Goal: Information Seeking & Learning: Learn about a topic

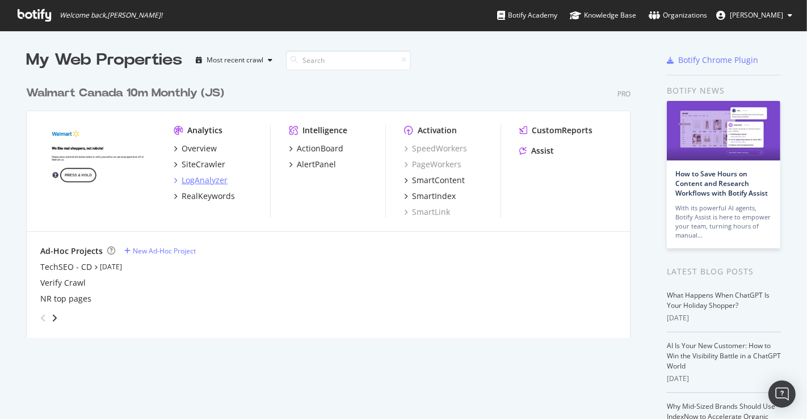
scroll to position [410, 788]
click at [205, 196] on div "RealKeywords" at bounding box center [208, 196] width 53 height 11
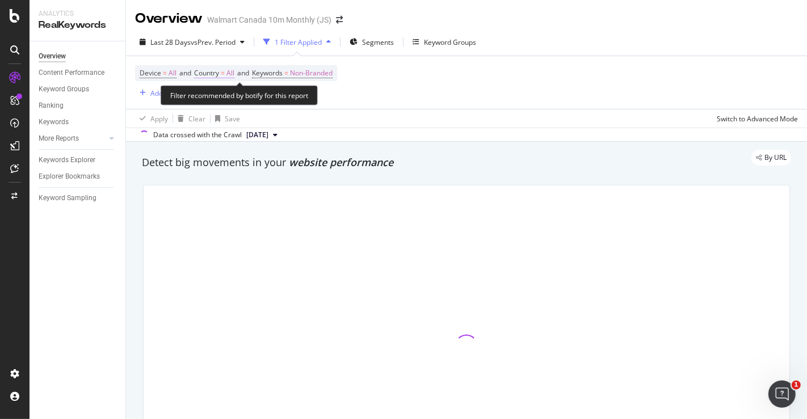
click at [233, 75] on span "All" at bounding box center [230, 73] width 8 height 16
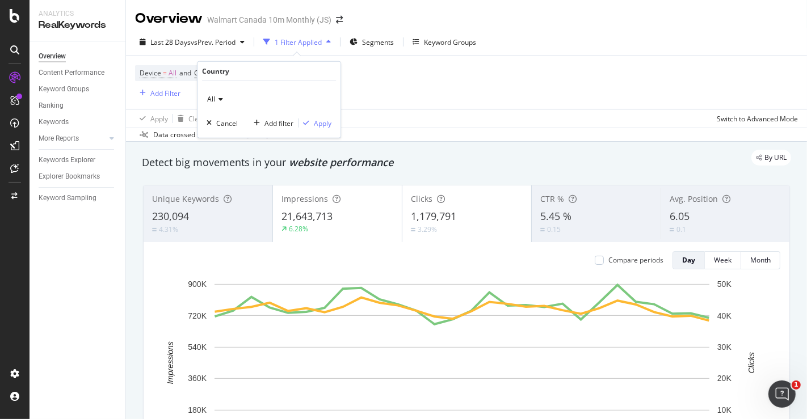
click at [222, 98] on icon at bounding box center [219, 99] width 8 height 7
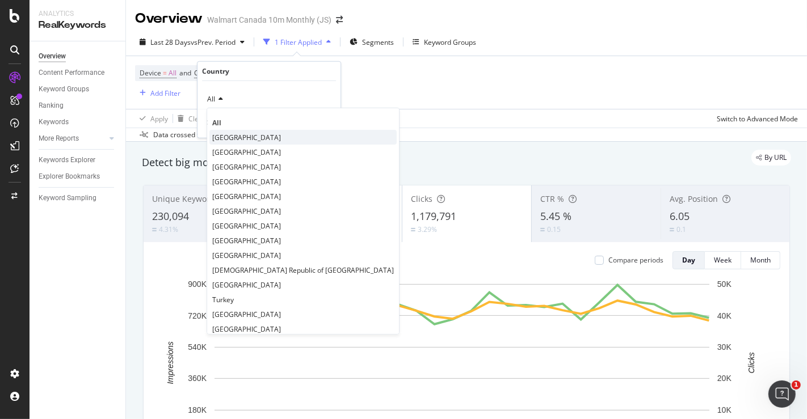
click at [224, 138] on span "[GEOGRAPHIC_DATA]" at bounding box center [246, 137] width 69 height 10
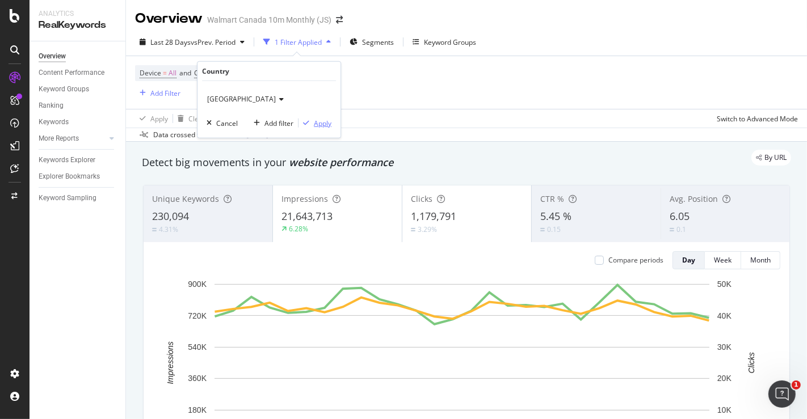
click at [320, 121] on div "Apply" at bounding box center [323, 123] width 18 height 10
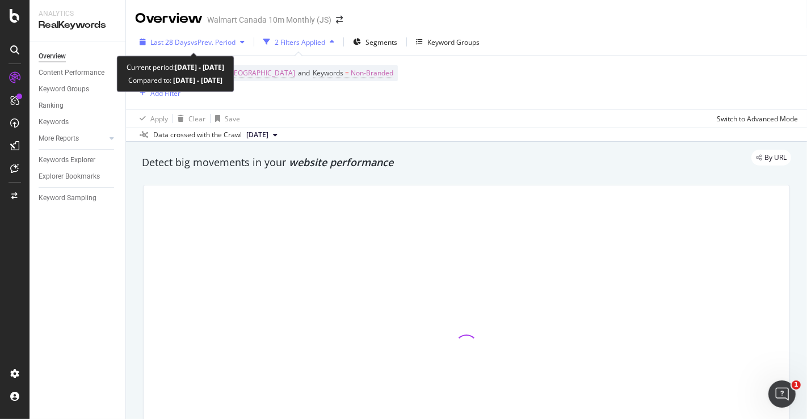
click at [217, 39] on span "vs Prev. Period" at bounding box center [213, 42] width 45 height 10
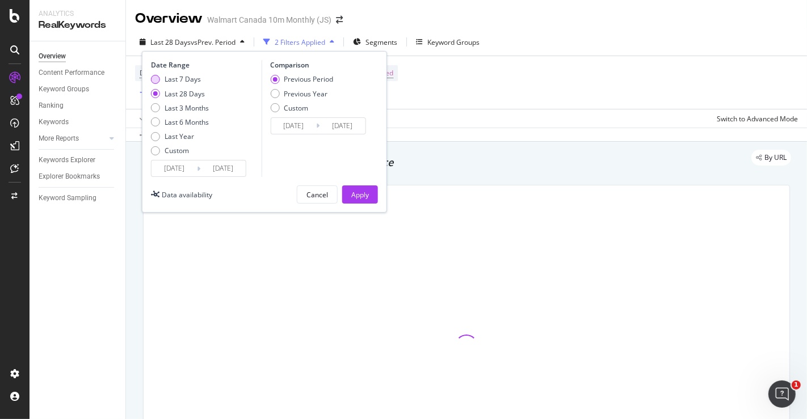
click at [184, 78] on div "Last 7 Days" at bounding box center [183, 79] width 36 height 10
type input "[DATE]"
click at [355, 194] on div "Apply" at bounding box center [360, 195] width 18 height 10
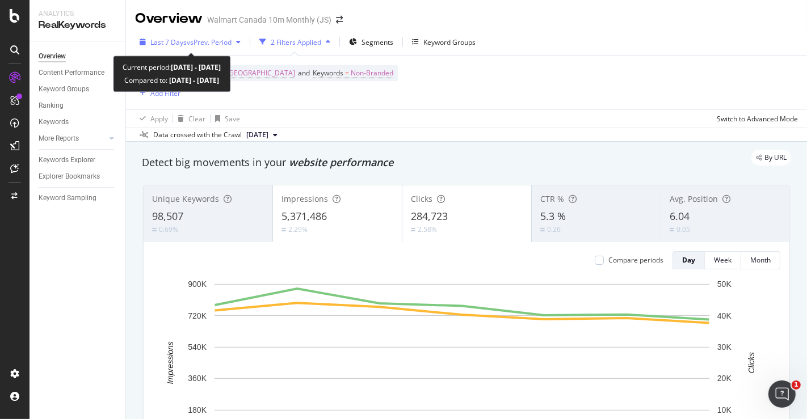
click at [216, 38] on span "vs Prev. Period" at bounding box center [209, 42] width 45 height 10
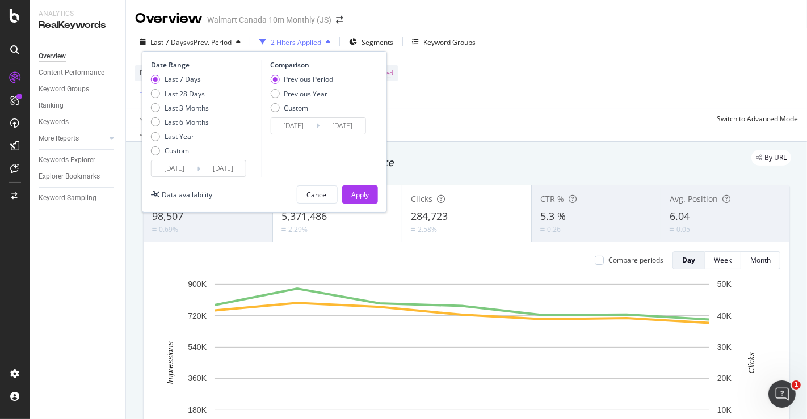
click at [173, 177] on div "Date Range Last 7 Days Last 28 Days Last 3 Months Last 6 Months Last Year Custo…" at bounding box center [264, 132] width 245 height 162
click at [178, 167] on input "[DATE]" at bounding box center [174, 169] width 45 height 16
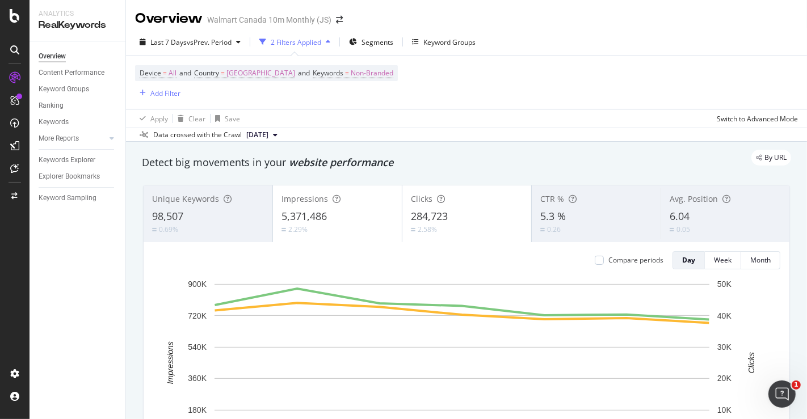
click at [438, 123] on div "Apply Clear Save Switch to Advanced Mode" at bounding box center [466, 118] width 681 height 19
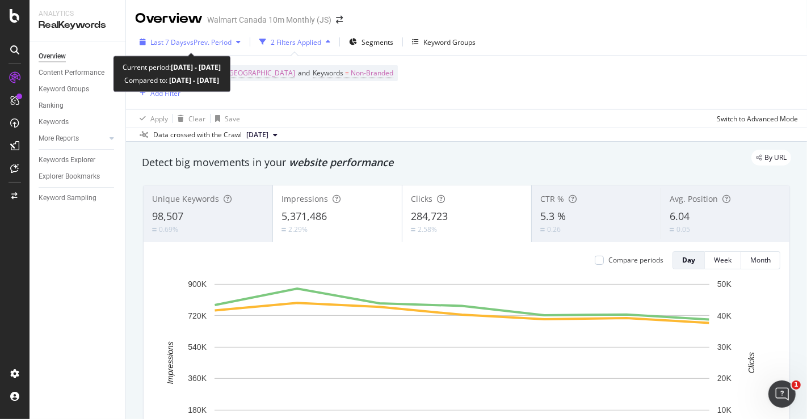
click at [228, 40] on span "vs Prev. Period" at bounding box center [209, 42] width 45 height 10
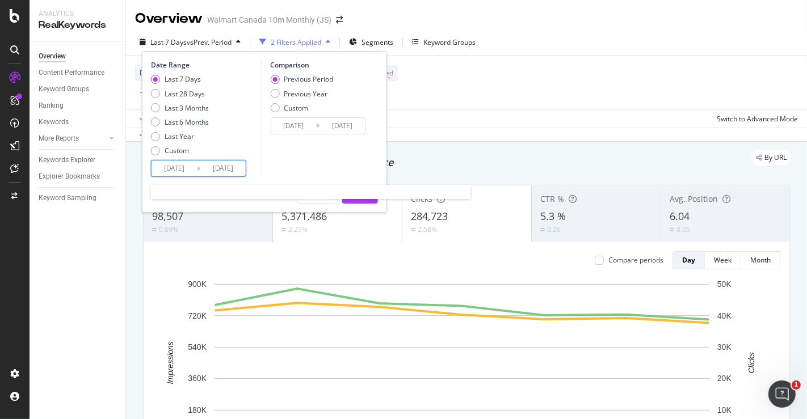
click at [179, 166] on input "[DATE]" at bounding box center [174, 169] width 45 height 16
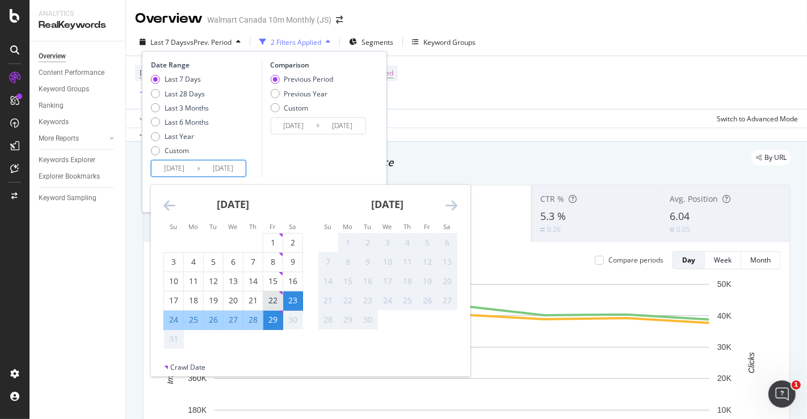
click at [275, 300] on div "22" at bounding box center [272, 300] width 19 height 11
type input "[DATE]"
click at [253, 321] on div "28" at bounding box center [252, 319] width 19 height 11
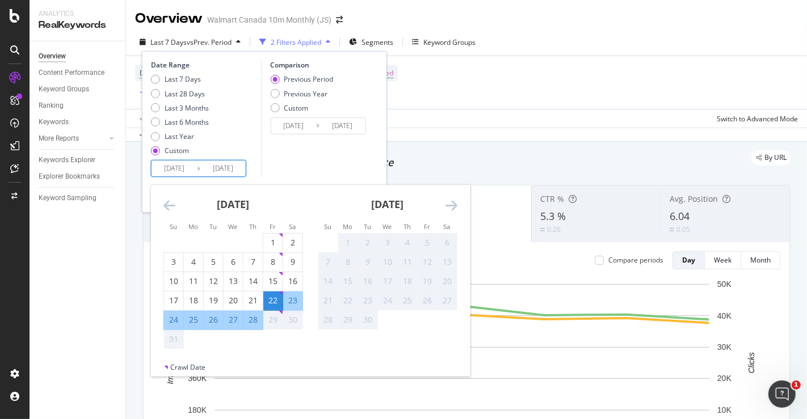
type input "[DATE]"
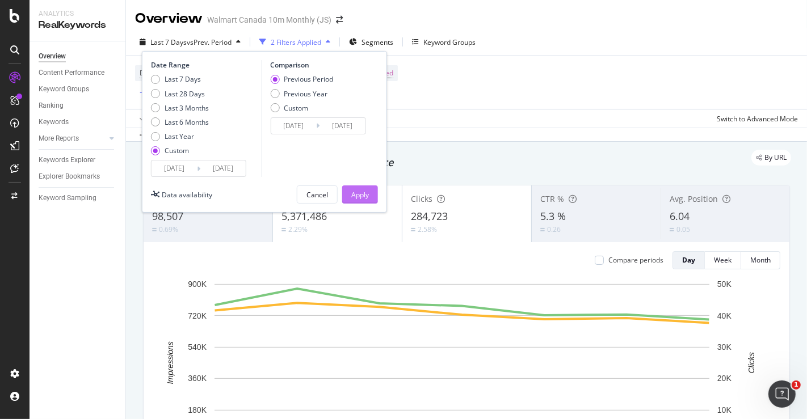
click at [354, 188] on div "Apply" at bounding box center [360, 194] width 18 height 17
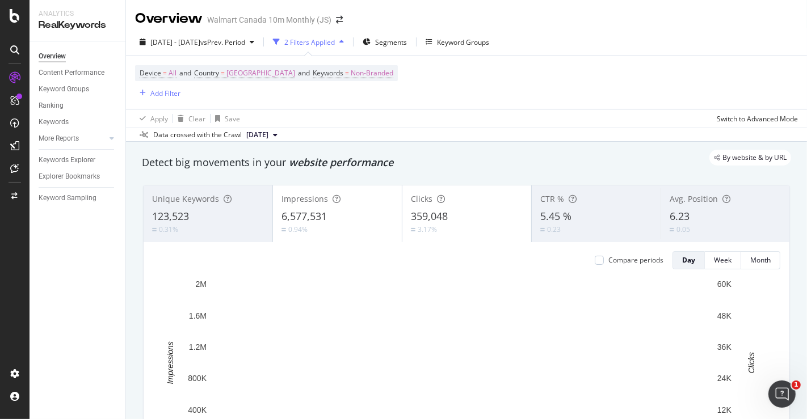
click at [366, 210] on div "6,577,531" at bounding box center [338, 216] width 112 height 15
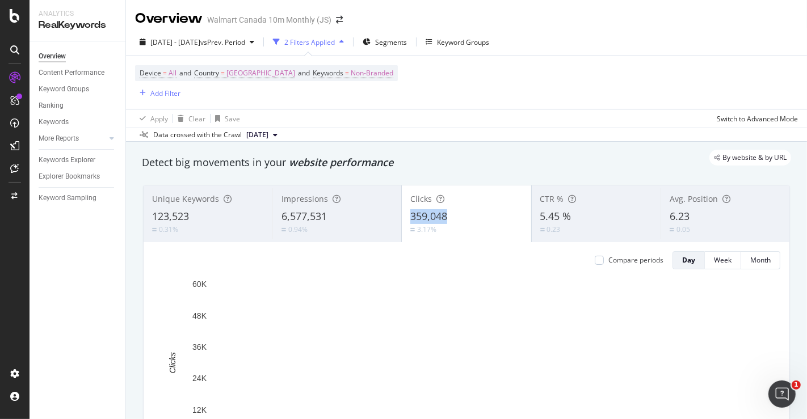
drag, startPoint x: 405, startPoint y: 211, endPoint x: 447, endPoint y: 213, distance: 42.1
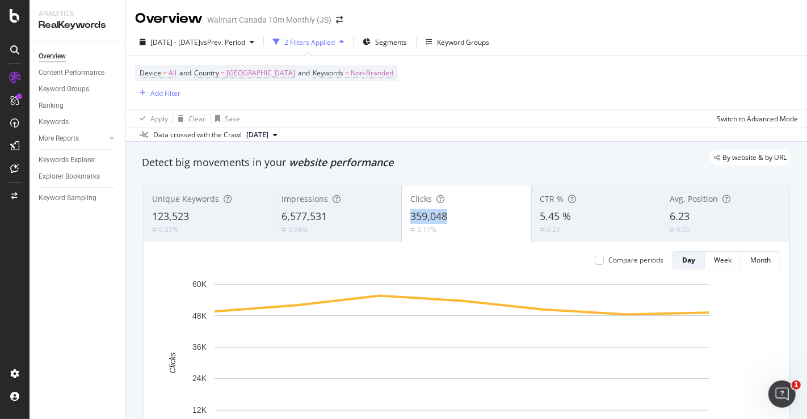
click at [447, 213] on div "Clicks 359,048 3.17%" at bounding box center [466, 213] width 129 height 51
copy span "359,048"
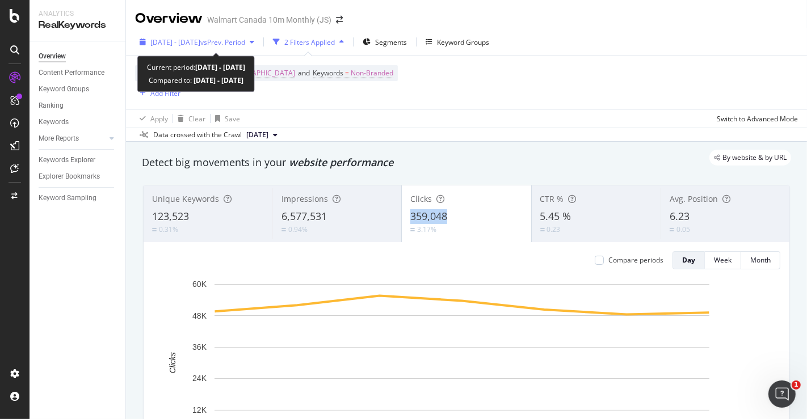
click at [245, 40] on span "vs Prev. Period" at bounding box center [222, 42] width 45 height 10
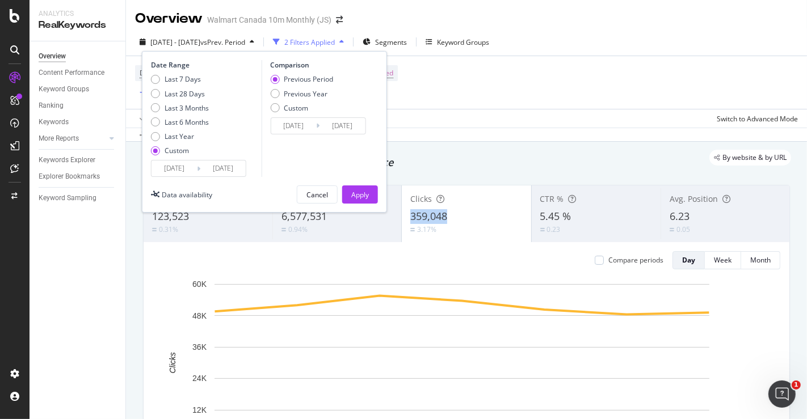
click at [176, 166] on input "[DATE]" at bounding box center [174, 169] width 45 height 16
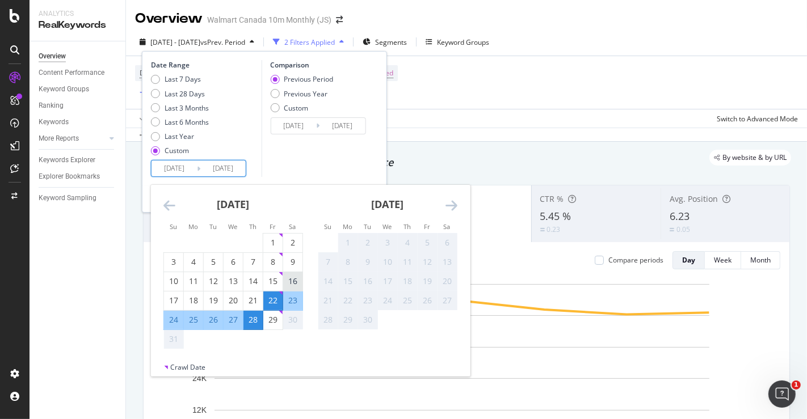
click at [295, 274] on div "16" at bounding box center [292, 281] width 19 height 19
type input "[DATE]"
click at [274, 301] on div "22" at bounding box center [272, 300] width 19 height 11
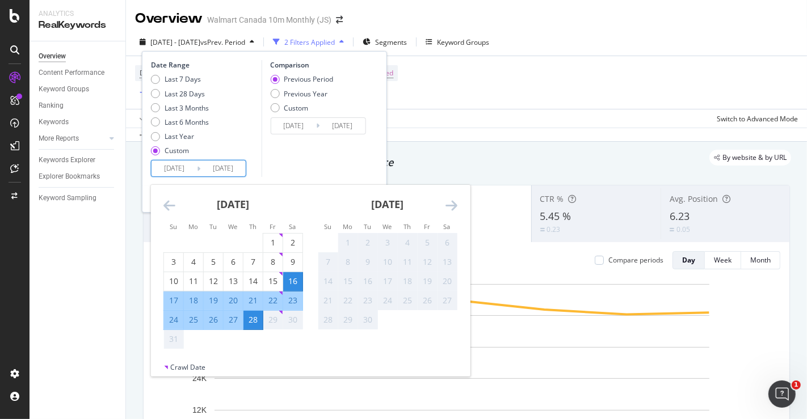
type input "[DATE]"
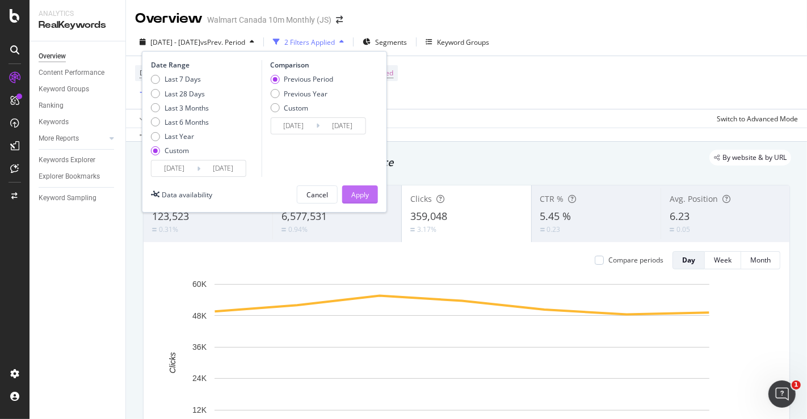
click at [362, 190] on div "Apply" at bounding box center [360, 195] width 18 height 10
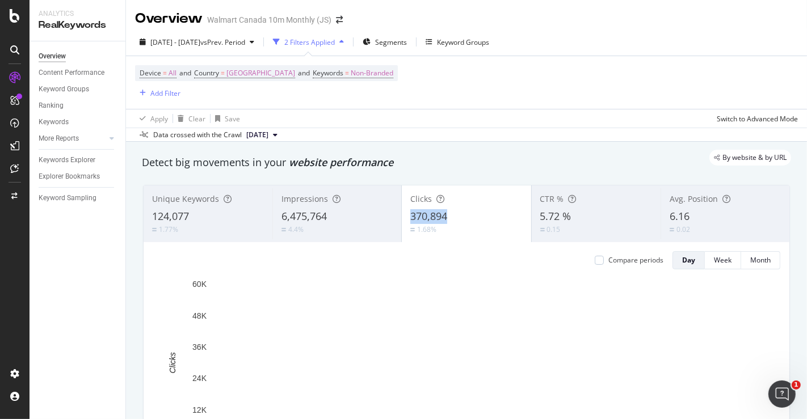
drag, startPoint x: 404, startPoint y: 207, endPoint x: 444, endPoint y: 211, distance: 41.1
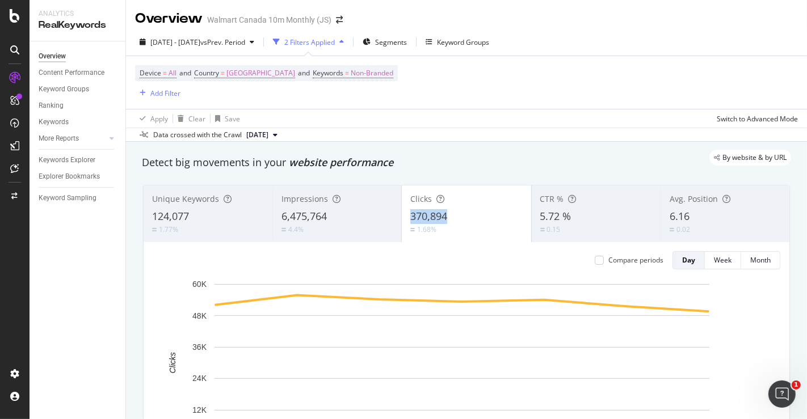
click at [444, 211] on div "Clicks 370,894 1.68%" at bounding box center [466, 213] width 129 height 51
copy span "370,894"
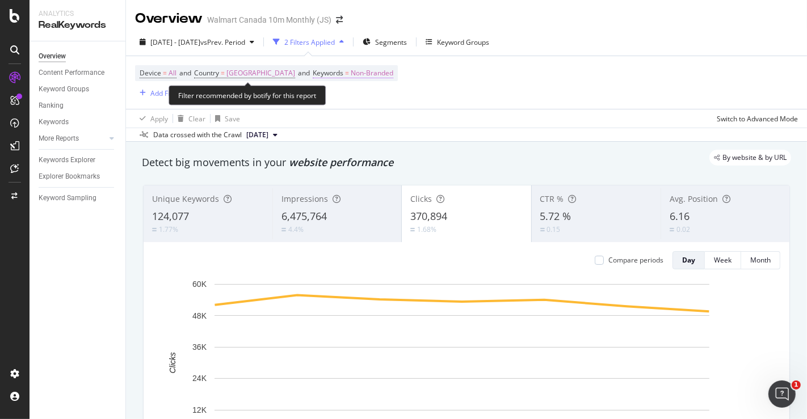
click at [351, 75] on span "Non-Branded" at bounding box center [372, 73] width 43 height 16
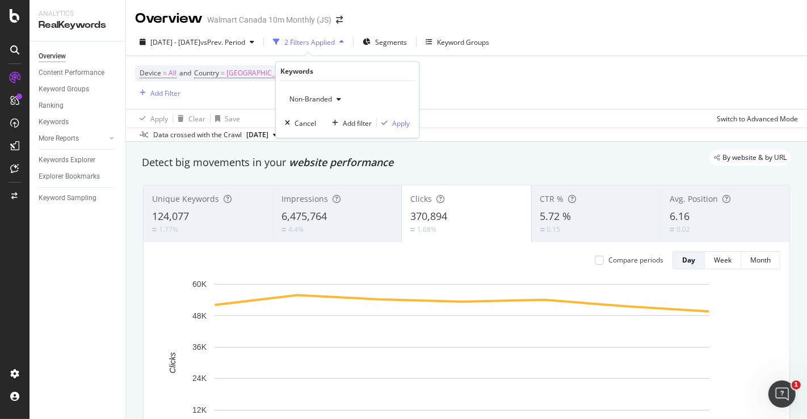
click at [326, 103] on div "Non-Branded" at bounding box center [315, 99] width 61 height 17
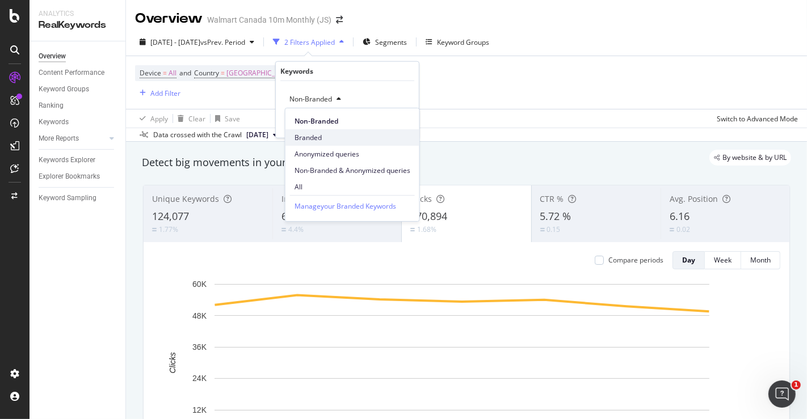
click at [321, 133] on span "Branded" at bounding box center [353, 138] width 116 height 10
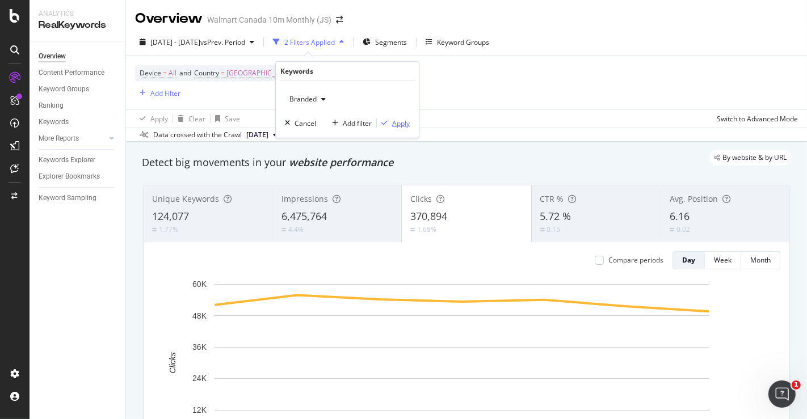
click at [403, 123] on div "Apply" at bounding box center [401, 123] width 18 height 10
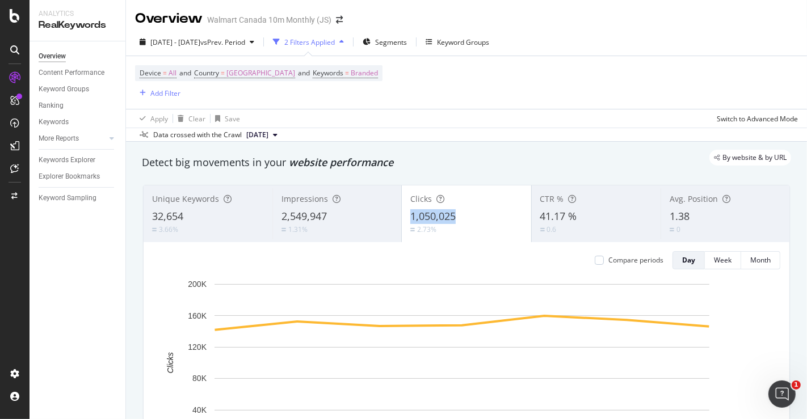
drag, startPoint x: 405, startPoint y: 206, endPoint x: 457, endPoint y: 214, distance: 52.3
click at [457, 214] on div "Clicks 1,050,025 2.73%" at bounding box center [466, 213] width 129 height 51
copy span "1,050,025"
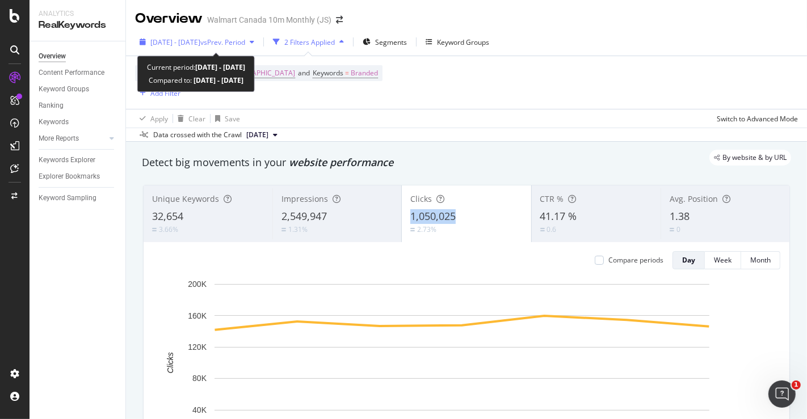
click at [245, 43] on span "vs Prev. Period" at bounding box center [222, 42] width 45 height 10
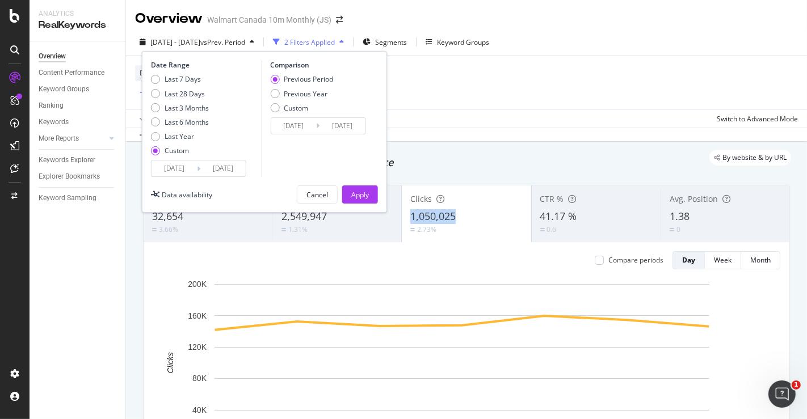
click at [174, 173] on input "[DATE]" at bounding box center [174, 169] width 45 height 16
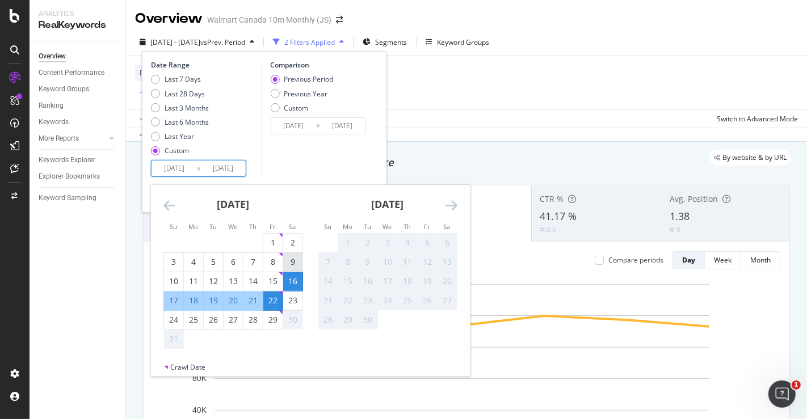
click at [295, 259] on div "9" at bounding box center [292, 262] width 19 height 11
type input "[DATE]"
click at [274, 278] on div "15" at bounding box center [272, 281] width 19 height 11
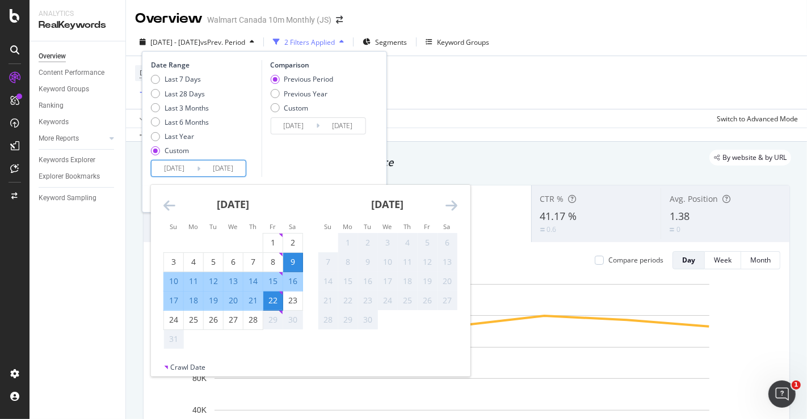
type input "[DATE]"
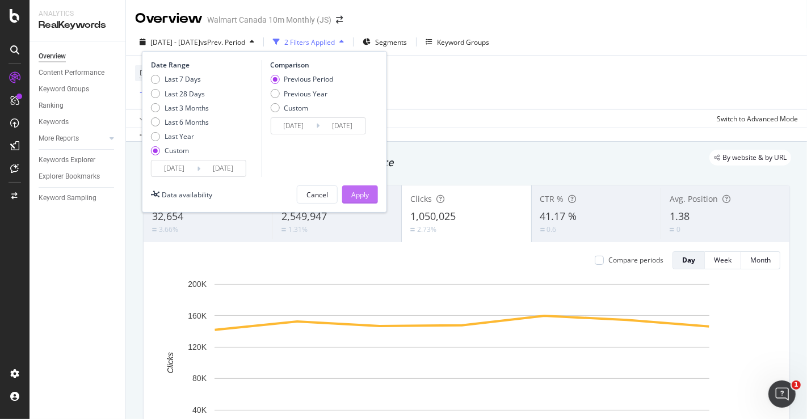
click at [358, 191] on div "Apply" at bounding box center [360, 195] width 18 height 10
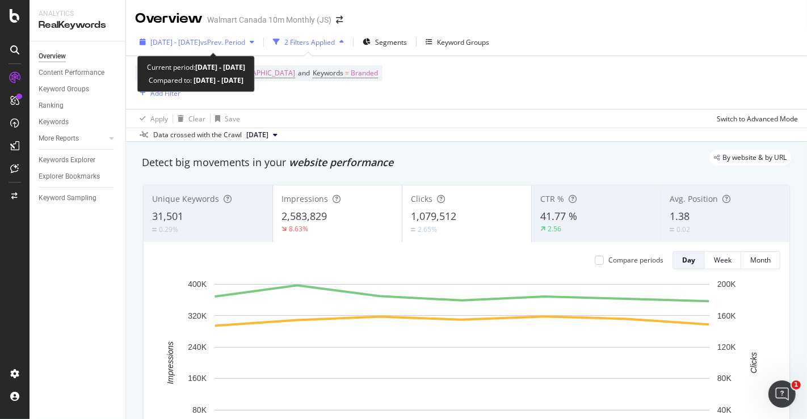
click at [250, 48] on div "[DATE] - [DATE] vs Prev. Period" at bounding box center [197, 41] width 124 height 17
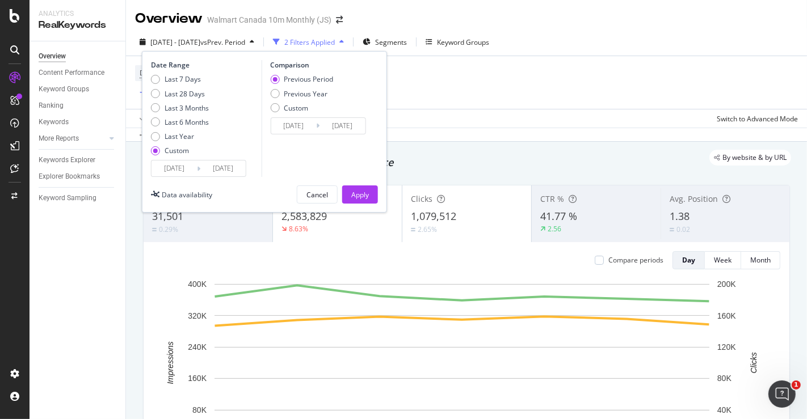
click at [179, 169] on input "[DATE]" at bounding box center [174, 169] width 45 height 16
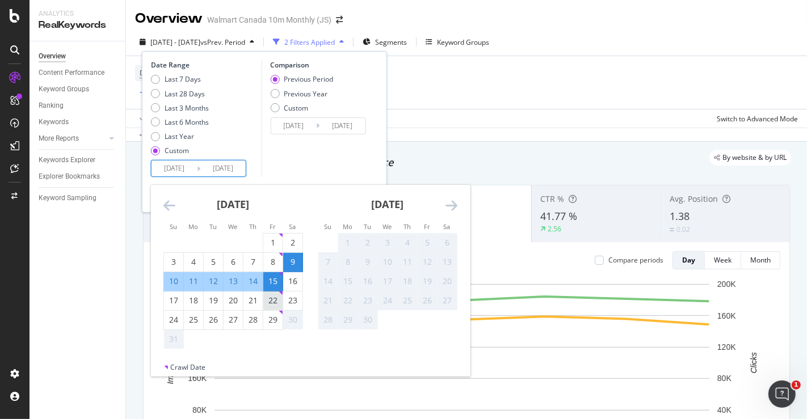
click at [272, 301] on div "22" at bounding box center [272, 300] width 19 height 11
type input "[DATE]"
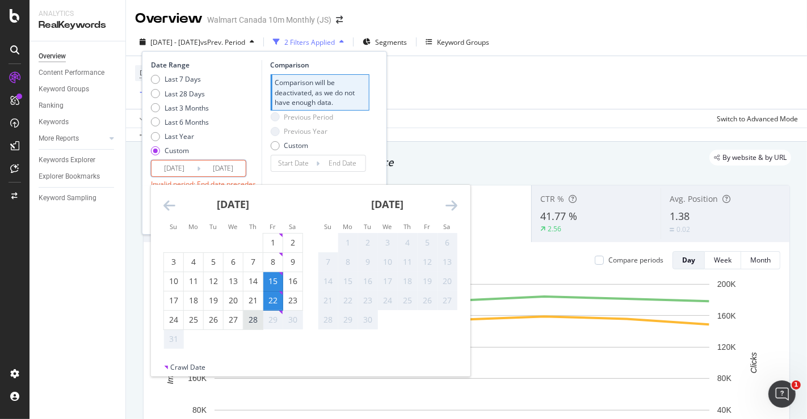
click at [251, 321] on div "28" at bounding box center [252, 319] width 19 height 11
type input "[DATE]"
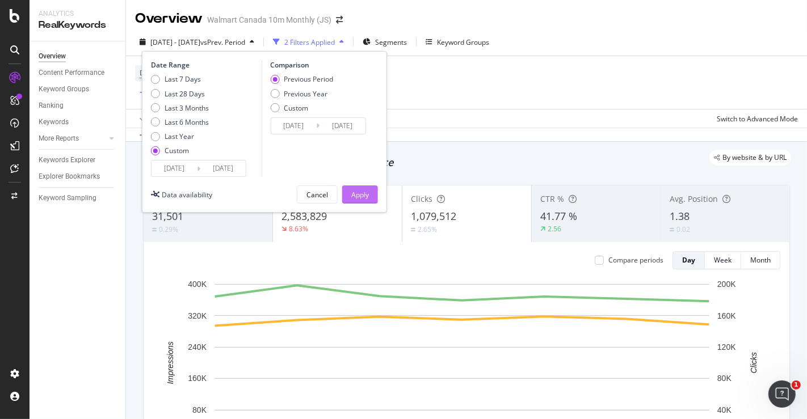
click at [358, 186] on div "Apply" at bounding box center [360, 194] width 18 height 17
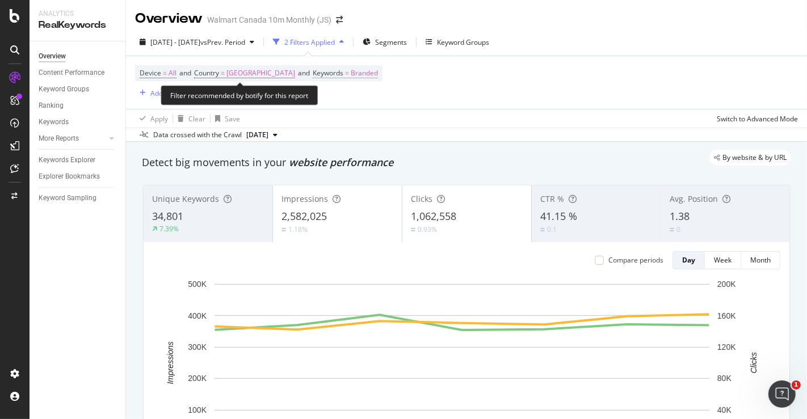
click at [351, 66] on span "Branded" at bounding box center [364, 73] width 27 height 16
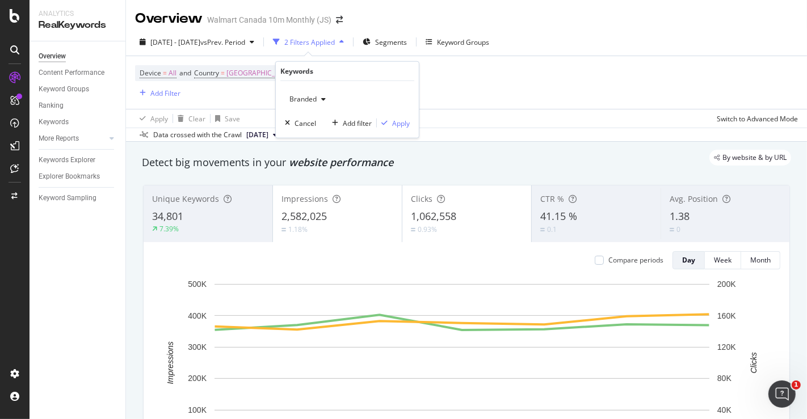
click at [303, 94] on div "Branded" at bounding box center [307, 99] width 45 height 17
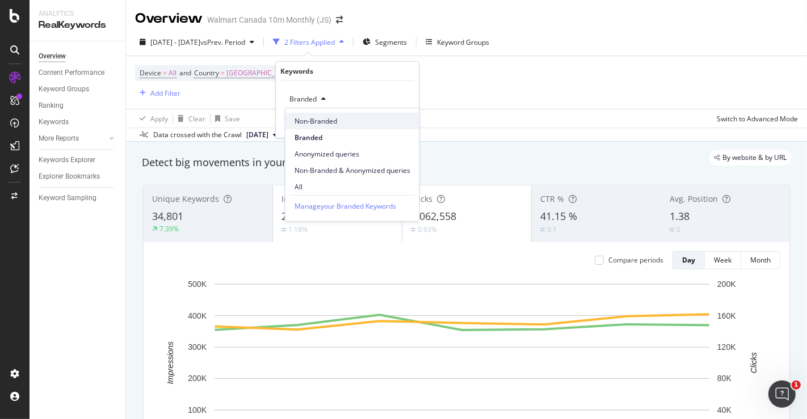
click at [310, 119] on span "Non-Branded" at bounding box center [353, 121] width 116 height 10
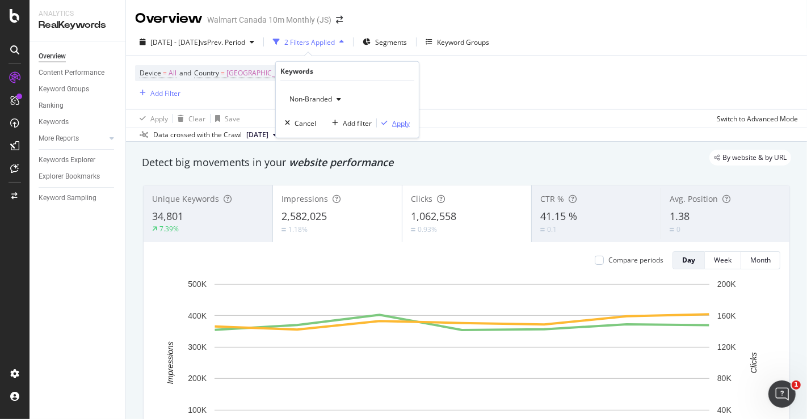
click at [402, 120] on div "Apply" at bounding box center [401, 123] width 18 height 10
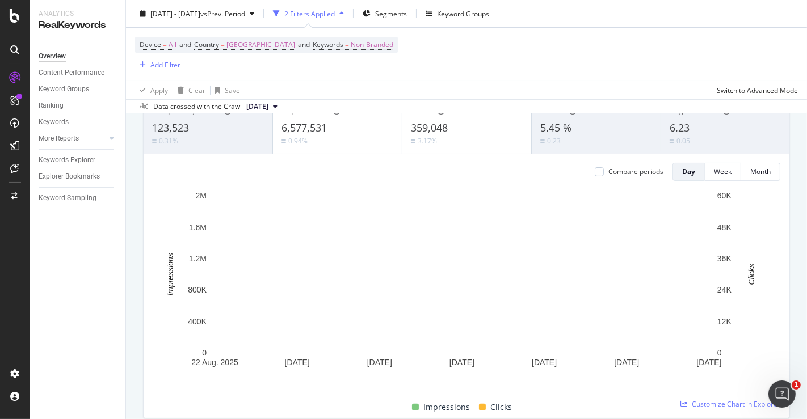
scroll to position [15, 0]
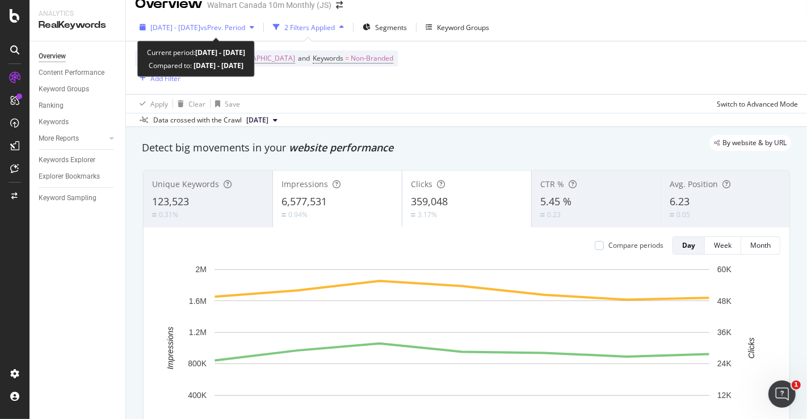
click at [245, 30] on span "vs Prev. Period" at bounding box center [222, 28] width 45 height 10
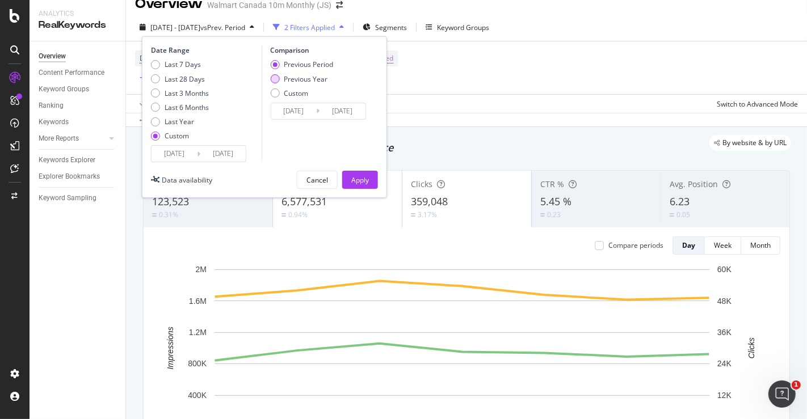
click at [293, 77] on div "Previous Year" at bounding box center [306, 79] width 44 height 10
type input "[DATE]"
click at [364, 177] on div "Apply" at bounding box center [360, 180] width 18 height 10
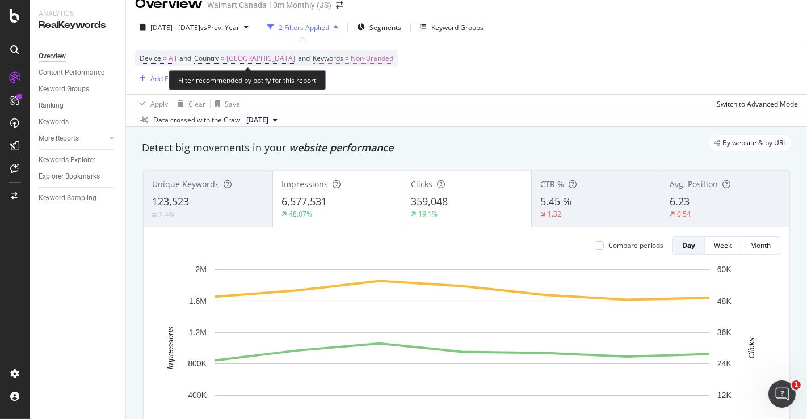
click at [351, 54] on span "Non-Branded" at bounding box center [372, 59] width 43 height 16
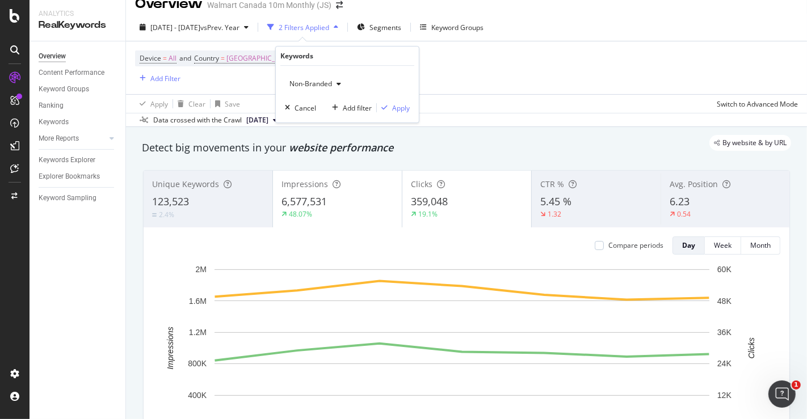
click at [325, 81] on span "Non-Branded" at bounding box center [308, 84] width 47 height 10
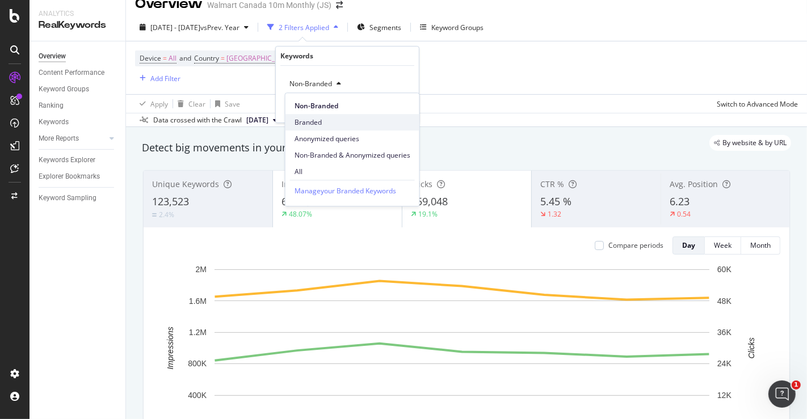
click at [313, 122] on span "Branded" at bounding box center [353, 122] width 116 height 10
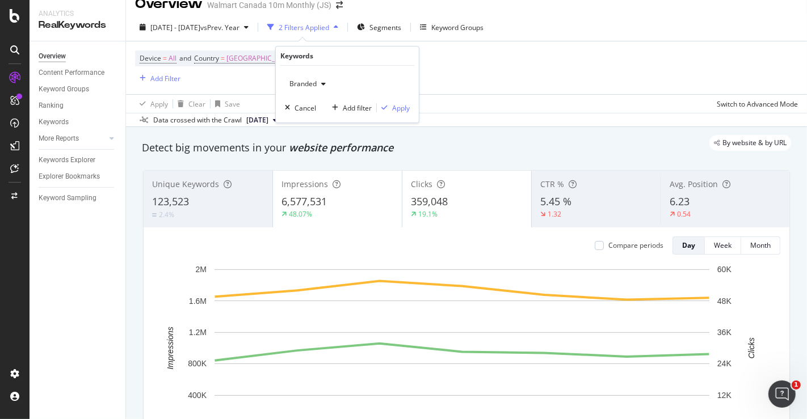
click at [405, 100] on div "Branded Cancel Add filter Apply" at bounding box center [347, 94] width 143 height 57
click at [404, 106] on div "Apply" at bounding box center [401, 108] width 18 height 10
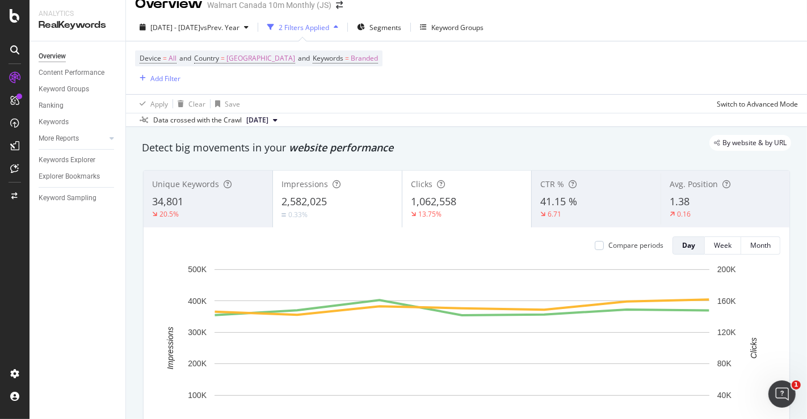
click at [263, 15] on div "[DATE] - [DATE] vs Prev. Year 2 Filters Applied Segments Keyword Groups Device …" at bounding box center [466, 71] width 681 height 114
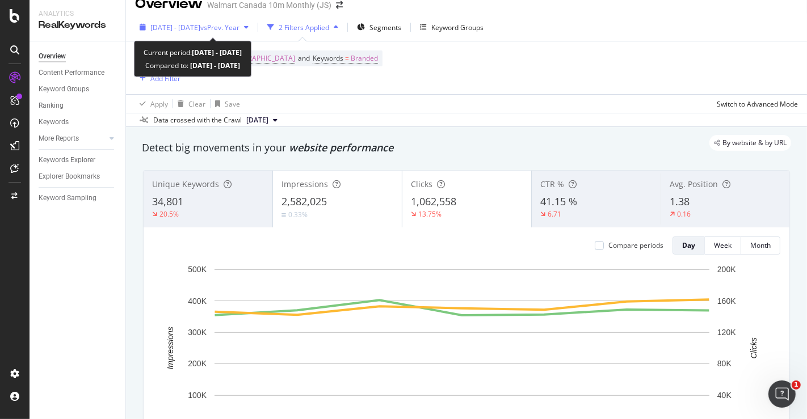
click at [240, 31] on span "vs Prev. Year" at bounding box center [219, 28] width 39 height 10
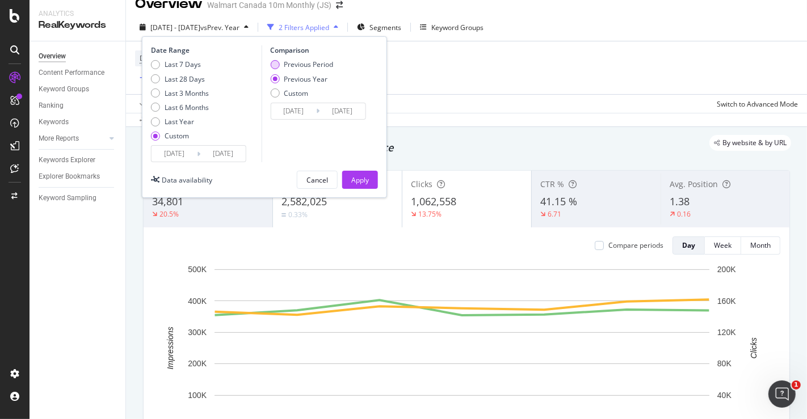
click at [282, 60] on div "Previous Period" at bounding box center [301, 65] width 63 height 10
type input "[DATE]"
click at [355, 175] on div "Apply" at bounding box center [360, 180] width 18 height 10
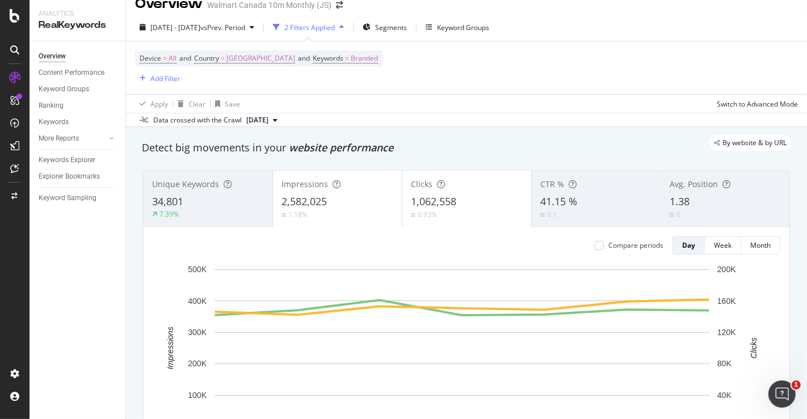
click at [355, 200] on div "2,582,025" at bounding box center [338, 202] width 112 height 15
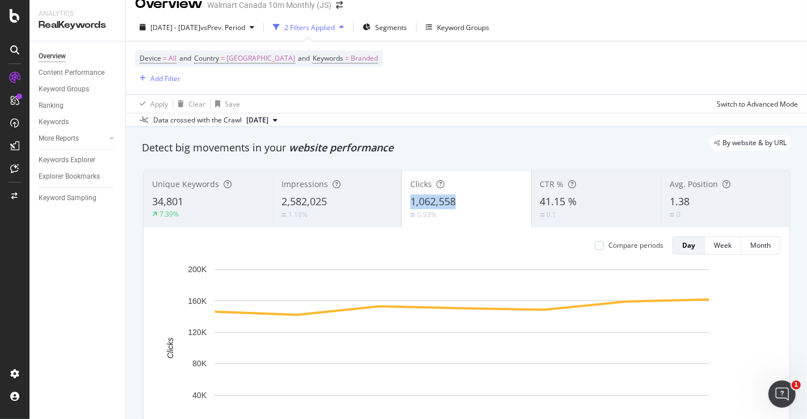
drag, startPoint x: 404, startPoint y: 194, endPoint x: 460, endPoint y: 202, distance: 56.2
click at [460, 202] on div "Clicks 1,062,558 0.93%" at bounding box center [466, 199] width 129 height 51
copy span "1,062,558"
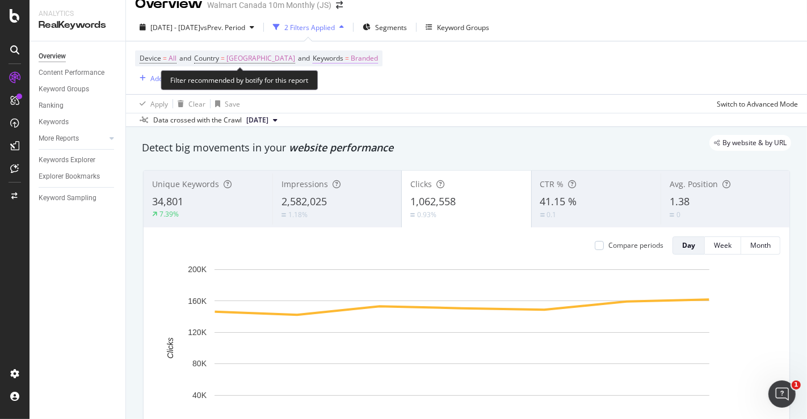
click at [351, 55] on span "Branded" at bounding box center [364, 59] width 27 height 16
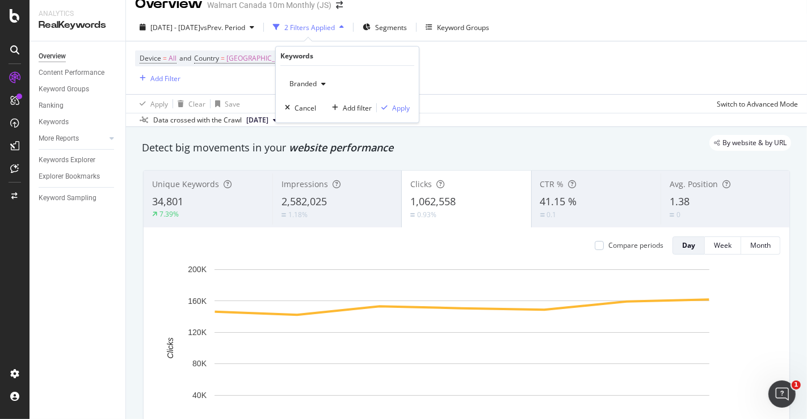
click at [324, 79] on div "Branded" at bounding box center [307, 83] width 45 height 17
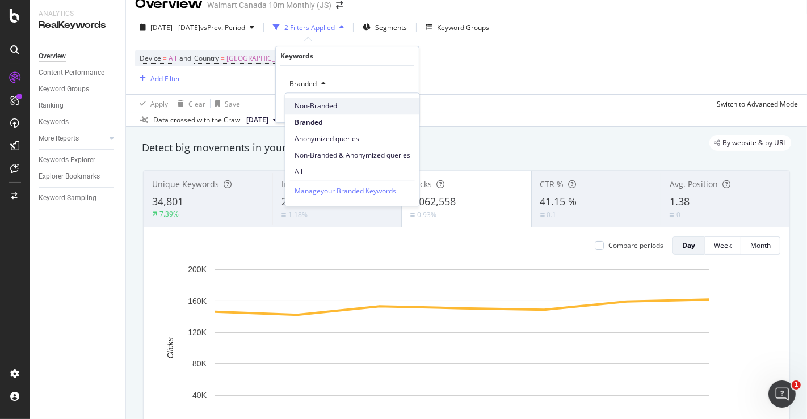
click at [313, 105] on span "Non-Branded" at bounding box center [353, 106] width 116 height 10
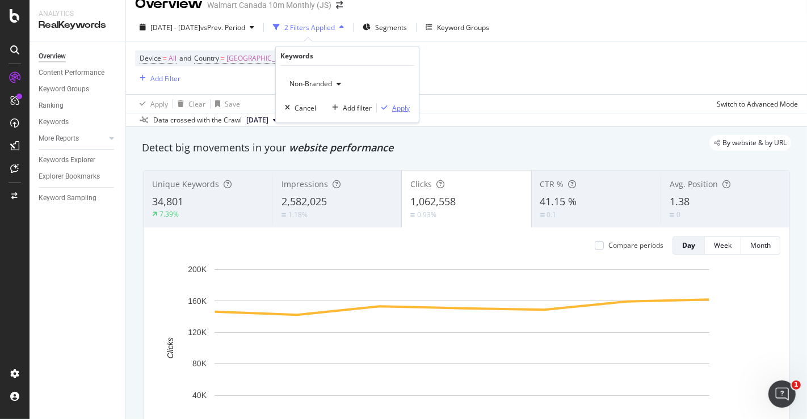
click at [397, 112] on button "Apply" at bounding box center [393, 107] width 33 height 11
